Goal: Information Seeking & Learning: Find specific fact

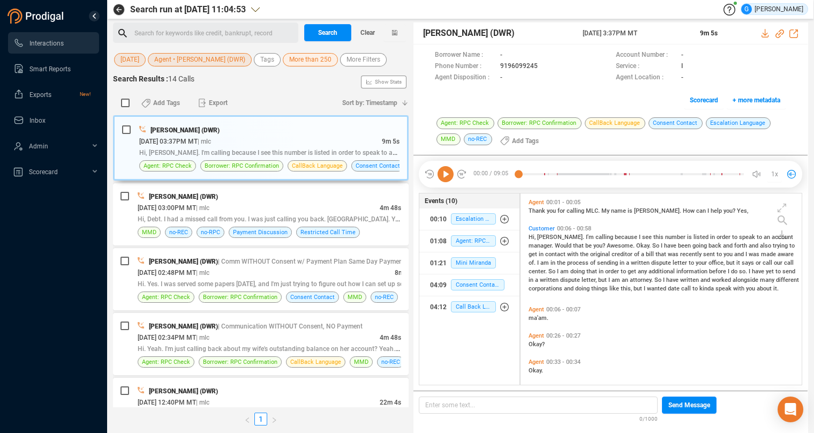
scroll to position [183, 272]
click at [132, 61] on span "[DATE]" at bounding box center [129, 59] width 19 height 13
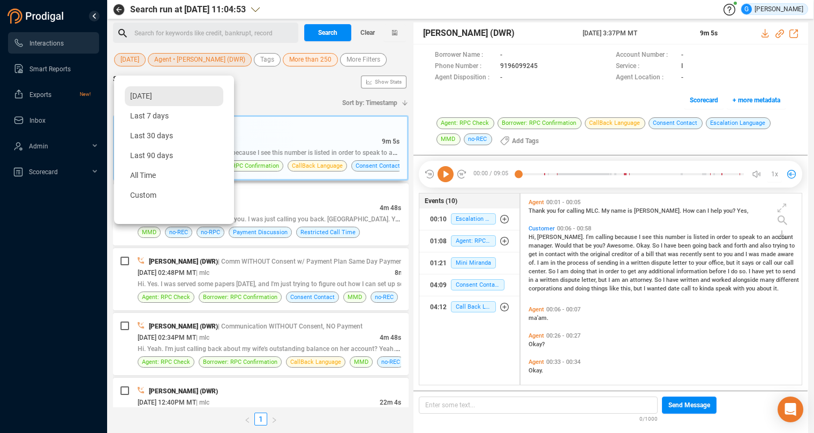
click at [142, 95] on span "[DATE]" at bounding box center [141, 96] width 22 height 9
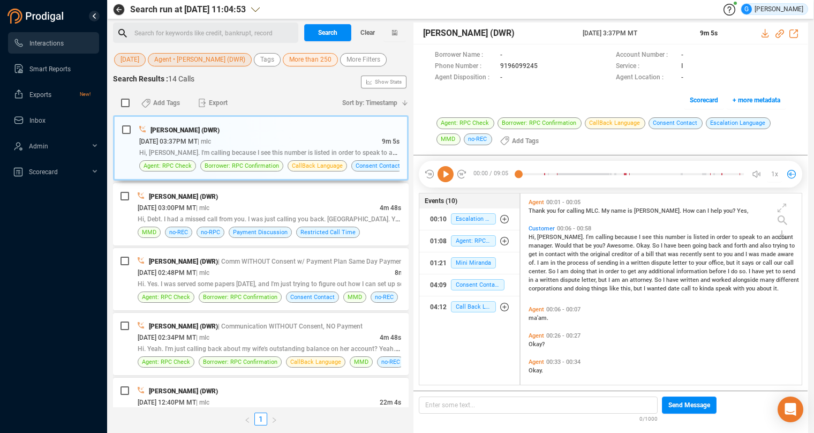
click at [194, 56] on span "Agent • [PERSON_NAME] (DWR)" at bounding box center [199, 59] width 91 height 13
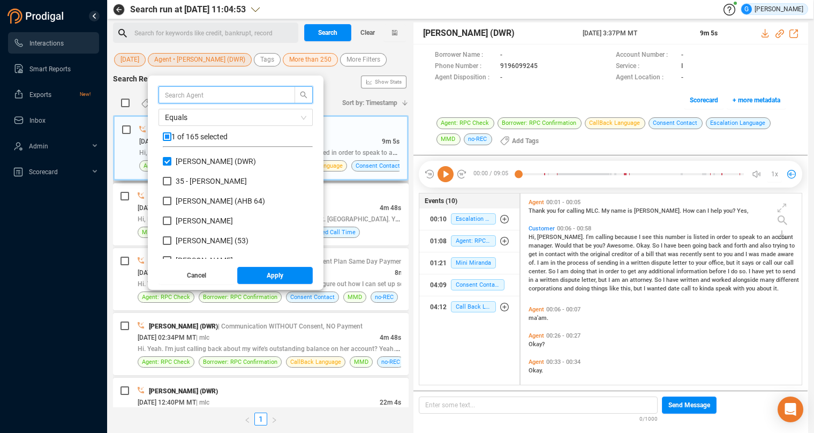
scroll to position [94, 141]
click at [171, 135] on input "checkbox" at bounding box center [167, 136] width 9 height 9
checkbox input "true"
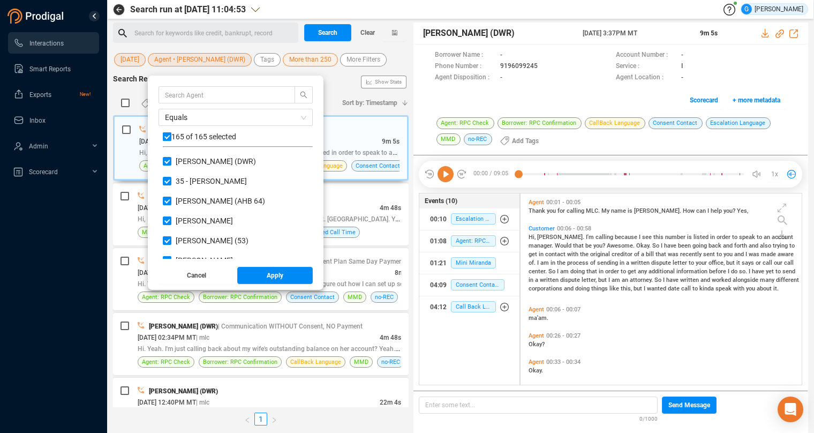
checkbox input "true"
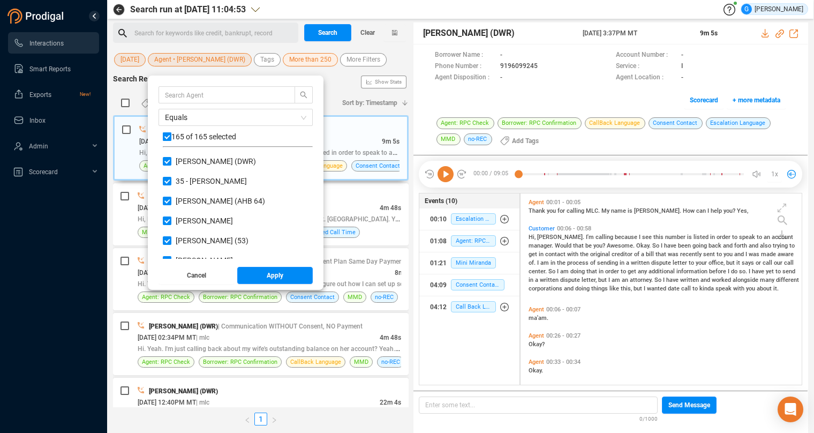
checkbox input "true"
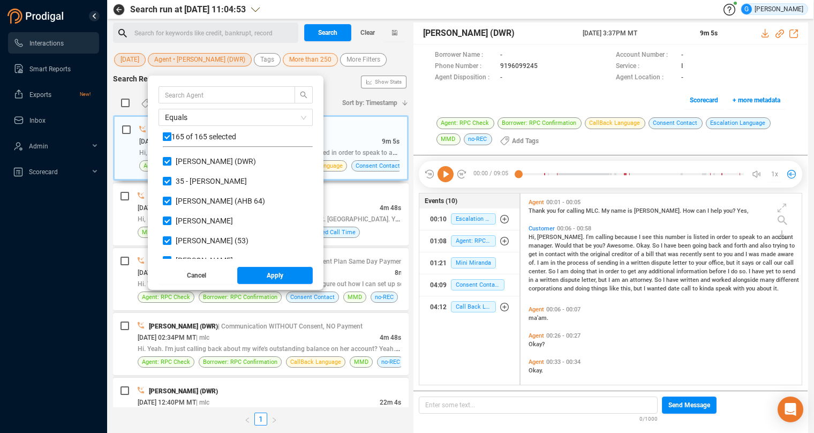
checkbox input "true"
click at [171, 135] on input "checkbox" at bounding box center [167, 136] width 9 height 9
checkbox input "false"
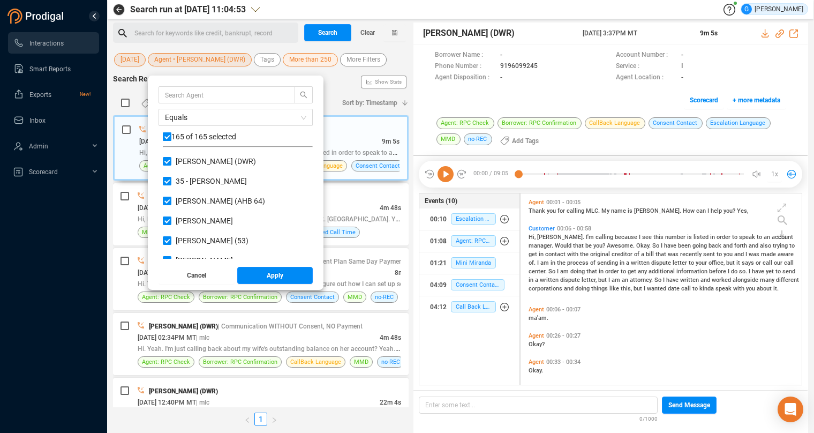
checkbox input "false"
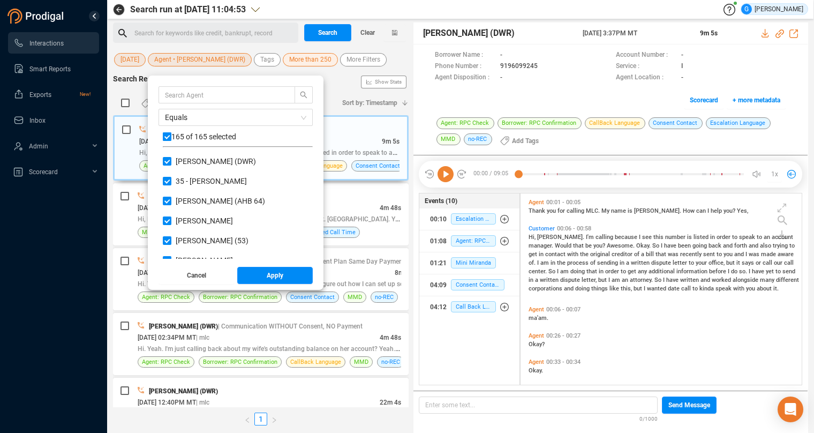
checkbox input "false"
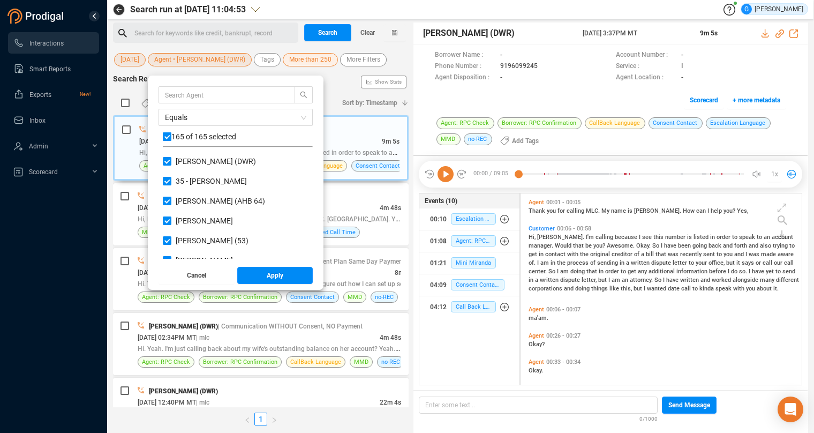
checkbox input "false"
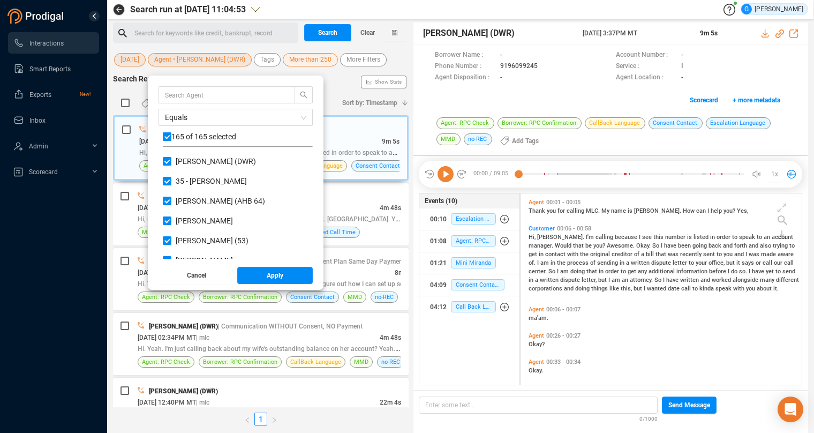
checkbox input "false"
click at [192, 97] on input "text" at bounding box center [222, 95] width 114 height 12
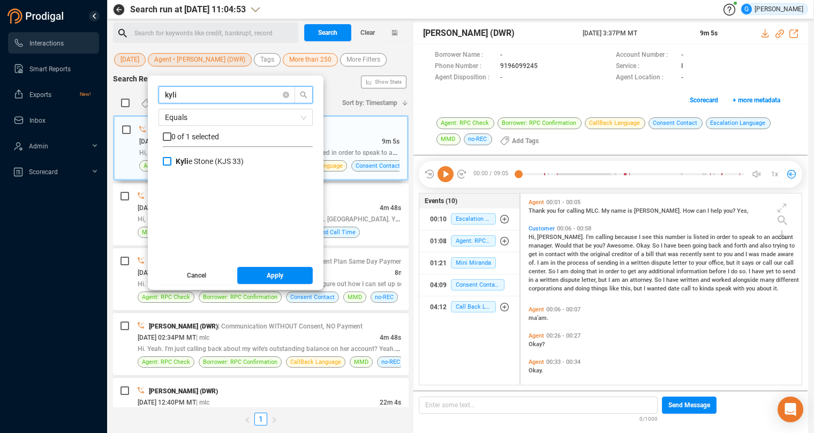
type input "kyli"
click at [171, 165] on input "[PERSON_NAME] (KJS 33)" at bounding box center [167, 161] width 9 height 9
checkbox input "true"
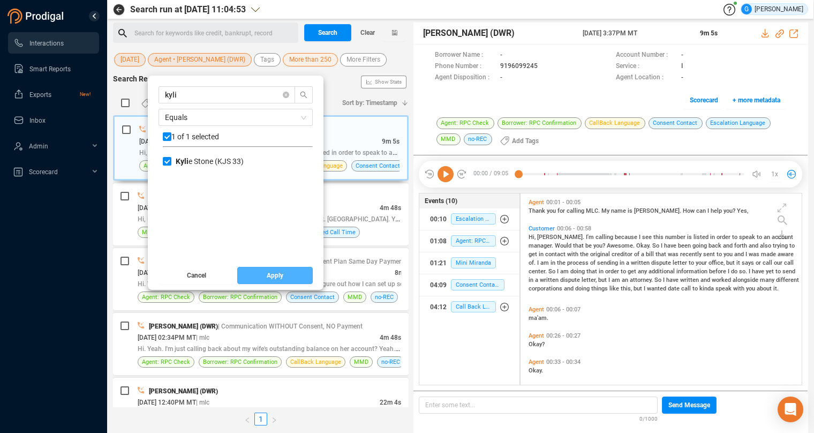
click at [292, 274] on button "Apply" at bounding box center [275, 275] width 76 height 17
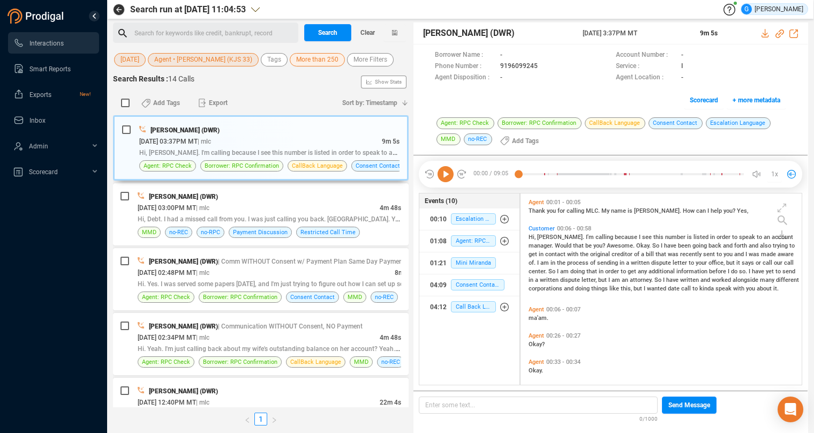
click at [296, 59] on span "More than 250" at bounding box center [317, 59] width 42 height 13
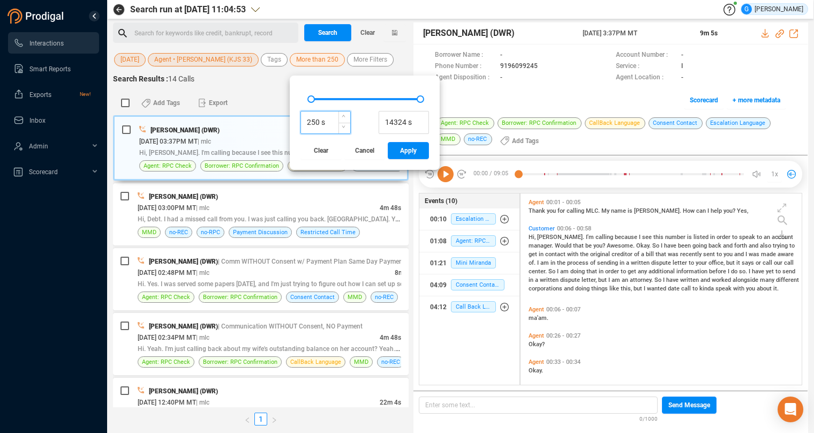
drag, startPoint x: 311, startPoint y: 123, endPoint x: 291, endPoint y: 123, distance: 20.3
click at [301, 123] on input "250 s" at bounding box center [325, 123] width 49 height 16
type input "60 s"
click at [408, 148] on button "Apply" at bounding box center [408, 150] width 41 height 17
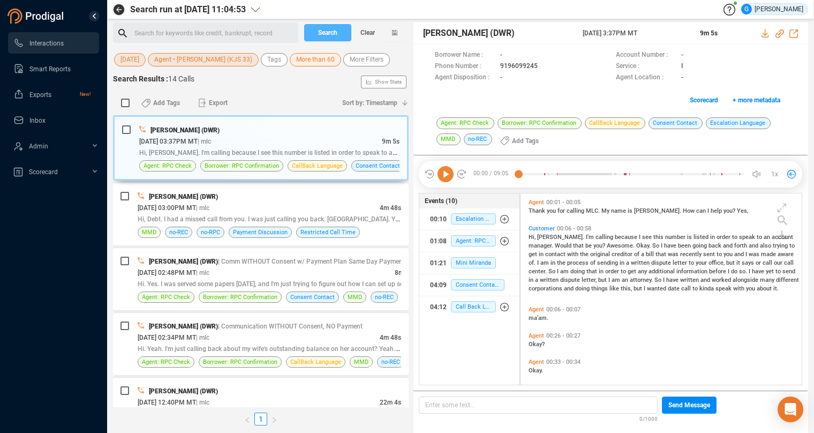
click at [329, 30] on span "Search" at bounding box center [327, 32] width 19 height 17
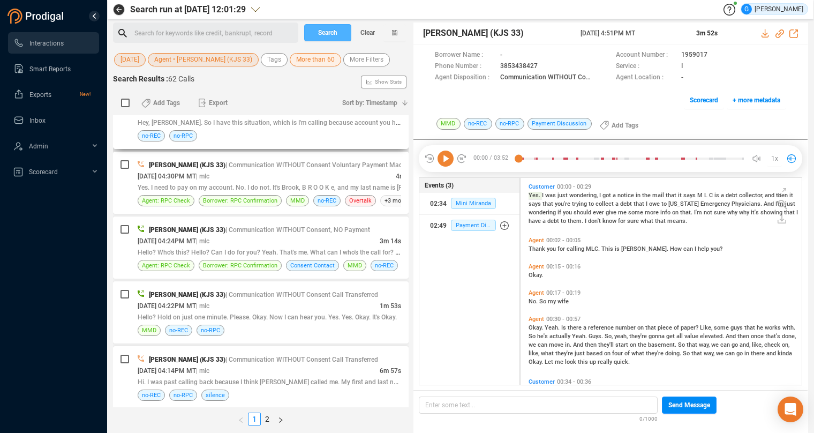
scroll to position [162, 0]
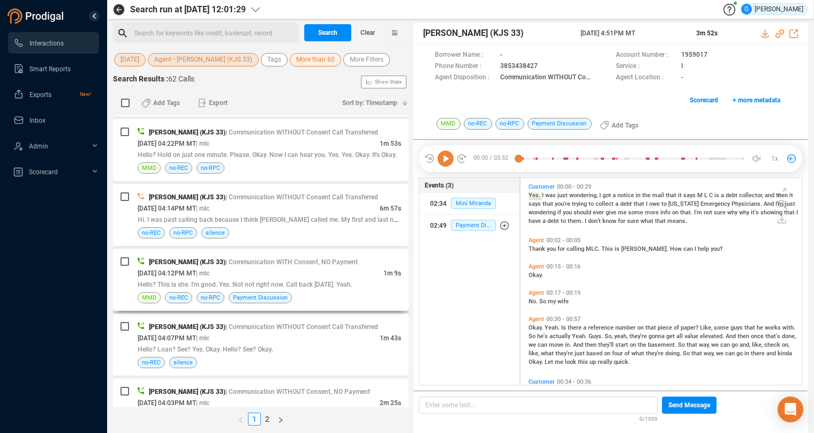
click at [366, 278] on div "Hello? This is she. I'm good. Yes. Not not right now. Call back [DATE]. Yeah." at bounding box center [269, 283] width 263 height 11
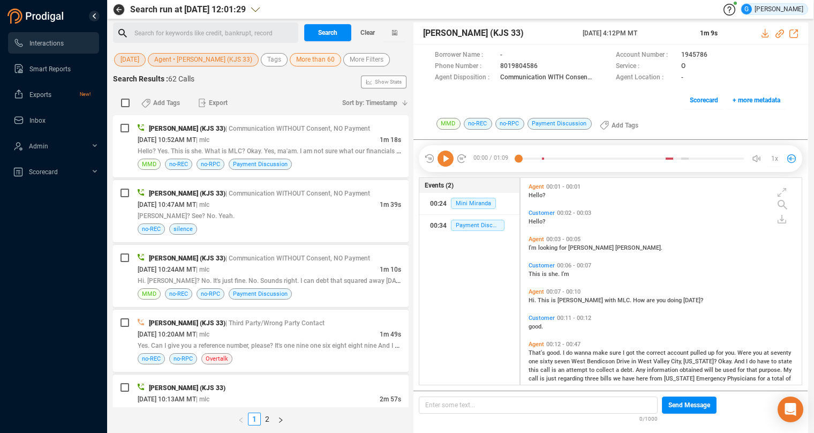
scroll to position [2750, 0]
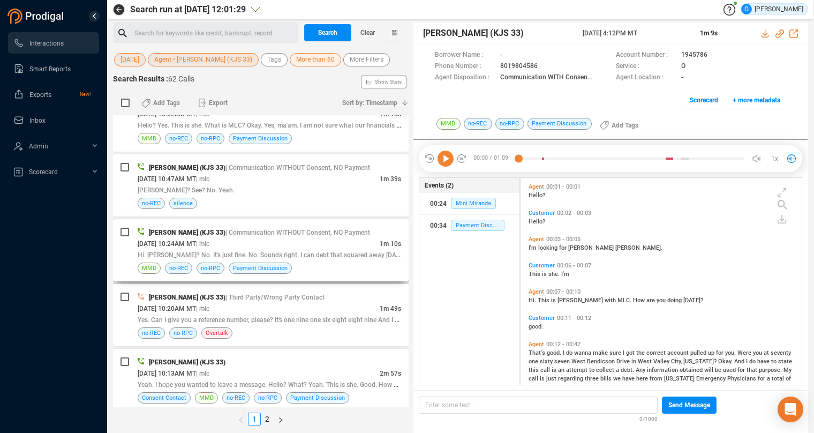
click at [331, 238] on div "[DATE] 10:24AM MT | mlc" at bounding box center [259, 243] width 242 height 11
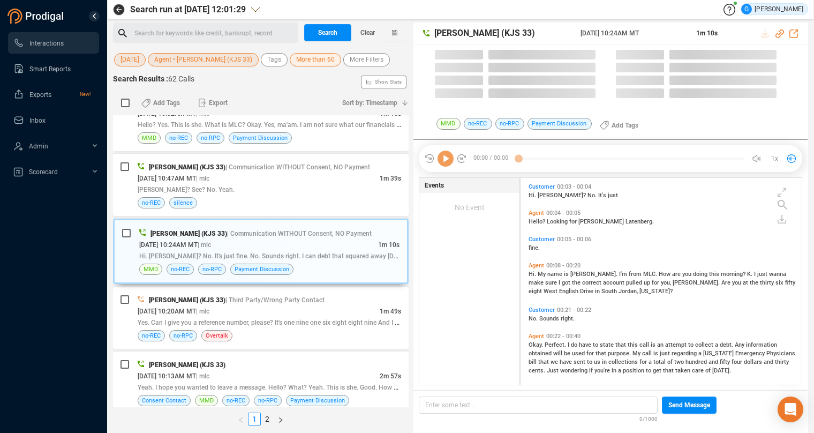
scroll to position [198, 272]
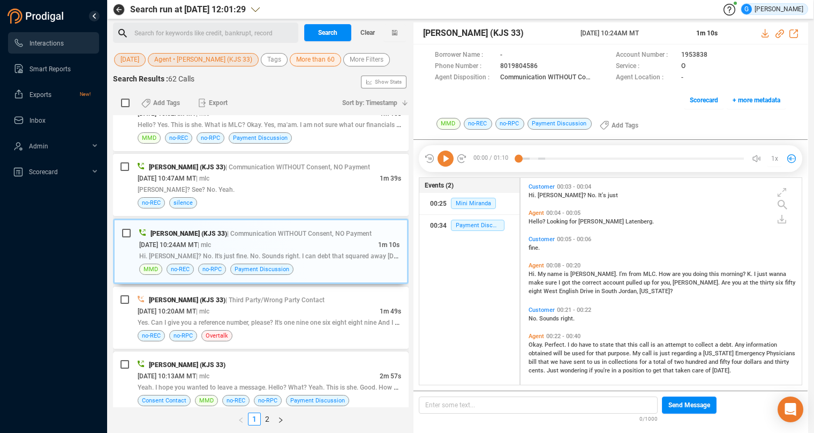
drag, startPoint x: 205, startPoint y: 417, endPoint x: 232, endPoint y: 368, distance: 55.9
click at [205, 417] on ul "1 2" at bounding box center [261, 420] width 296 height 26
click at [374, 228] on div "[PERSON_NAME] (KJS 33) | Communication WITHOUT Consent, NO Payment" at bounding box center [269, 233] width 260 height 11
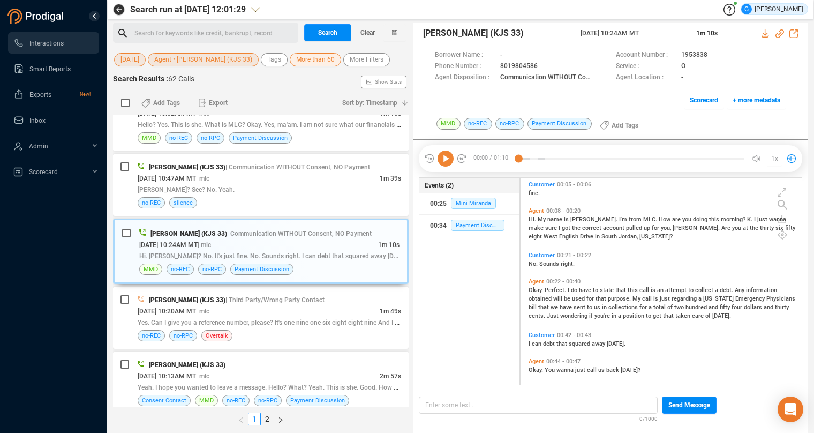
scroll to position [54, 0]
drag, startPoint x: 705, startPoint y: 52, endPoint x: 680, endPoint y: 52, distance: 25.2
click at [681, 52] on span "1953838" at bounding box center [694, 55] width 26 height 11
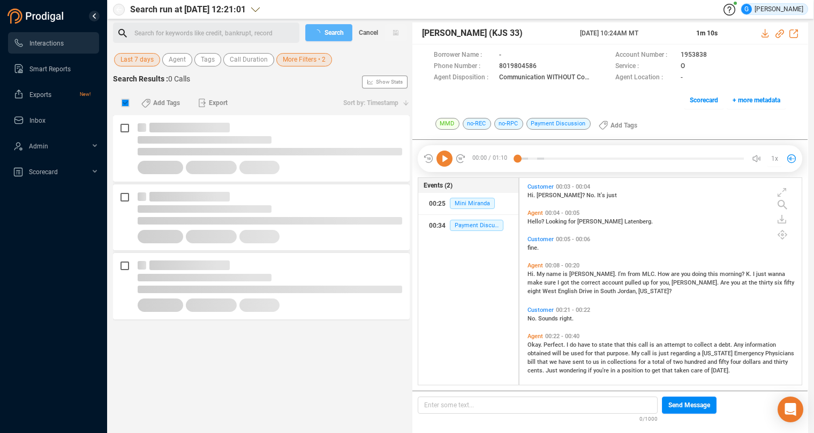
scroll to position [198, 273]
click at [95, 16] on icon at bounding box center [94, 15] width 5 height 5
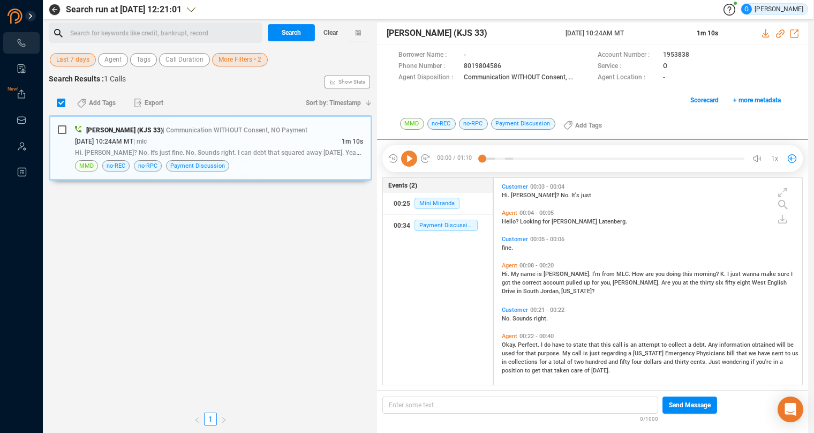
scroll to position [9, 9]
